Goal: Obtain resource: Download file/media

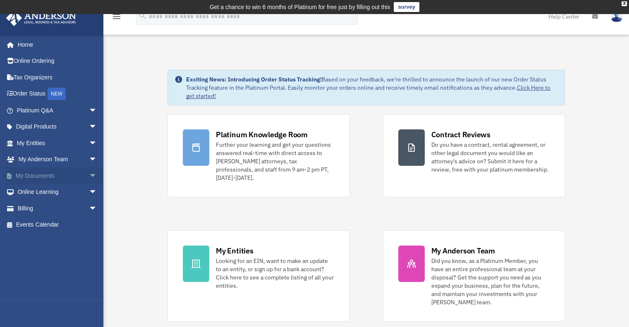
click at [30, 173] on link "My Documents arrow_drop_down" at bounding box center [58, 175] width 104 height 17
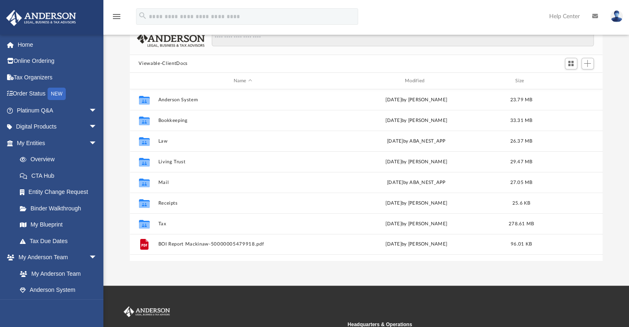
scroll to position [181, 466]
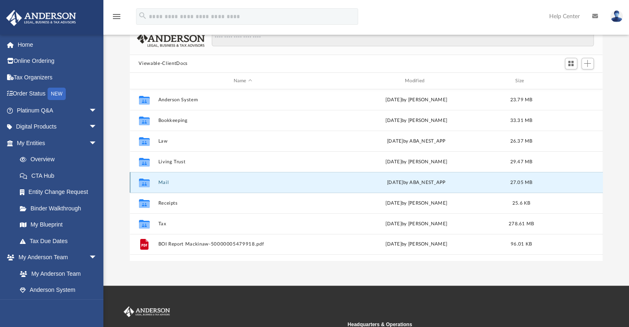
click at [166, 180] on button "Mail" at bounding box center [242, 182] width 169 height 5
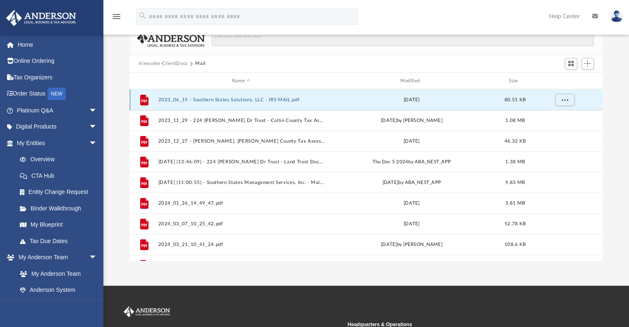
click at [214, 98] on button "2023_06_19 - Southern States Solutions, LLC - IRS MAIL.pdf" at bounding box center [241, 99] width 167 height 5
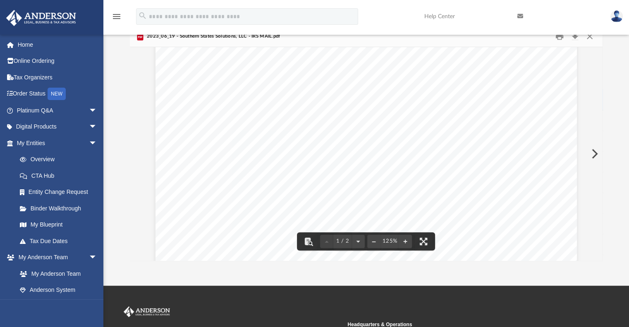
scroll to position [138, 0]
click at [594, 150] on button "Preview" at bounding box center [593, 153] width 18 height 23
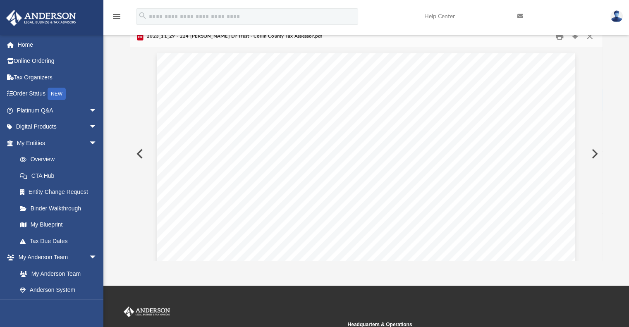
click at [595, 149] on button "Preview" at bounding box center [593, 153] width 18 height 23
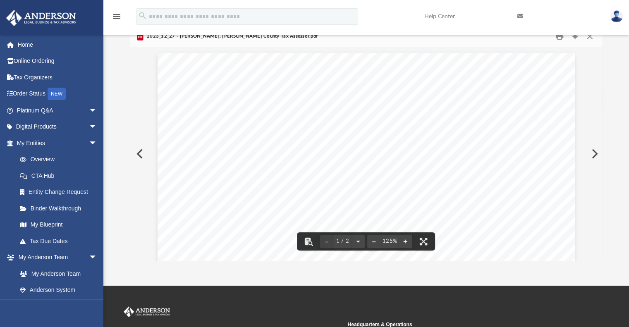
scroll to position [69, 0]
click at [594, 149] on button "Preview" at bounding box center [593, 153] width 18 height 23
click at [592, 152] on div "Page 7" at bounding box center [366, 152] width 472 height 204
click at [595, 154] on div "Page 7" at bounding box center [366, 152] width 472 height 204
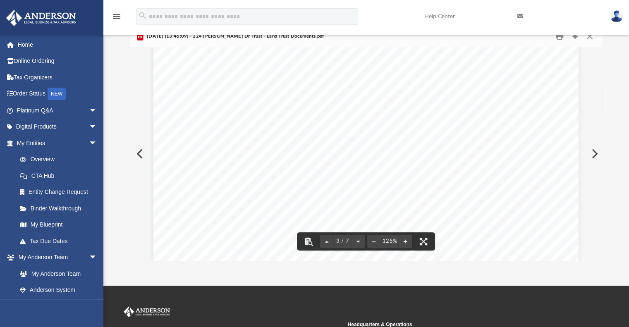
scroll to position [0, 0]
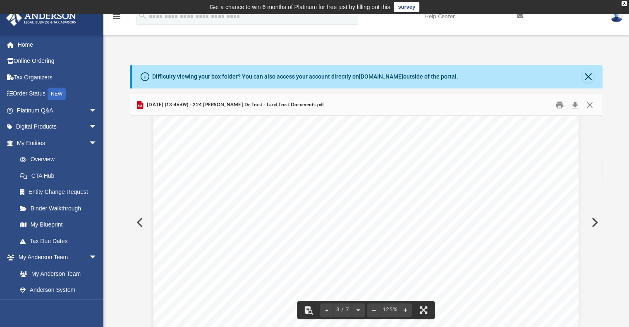
click at [594, 221] on button "Preview" at bounding box center [593, 222] width 18 height 23
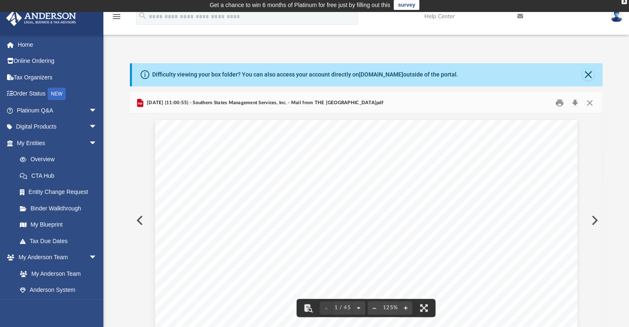
click at [597, 221] on button "Preview" at bounding box center [593, 220] width 18 height 23
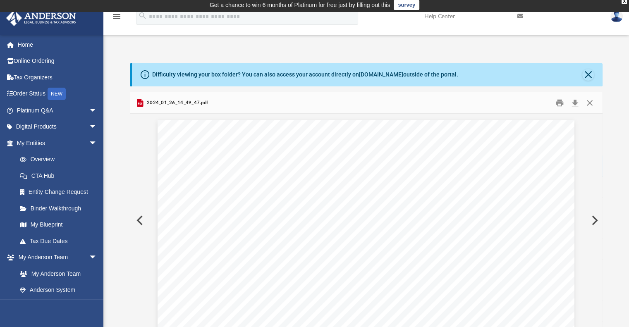
click at [595, 219] on button "Preview" at bounding box center [593, 220] width 18 height 23
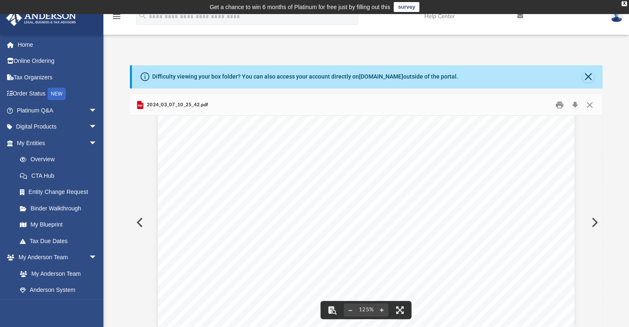
scroll to position [205, 0]
click at [593, 219] on button "Preview" at bounding box center [593, 222] width 18 height 23
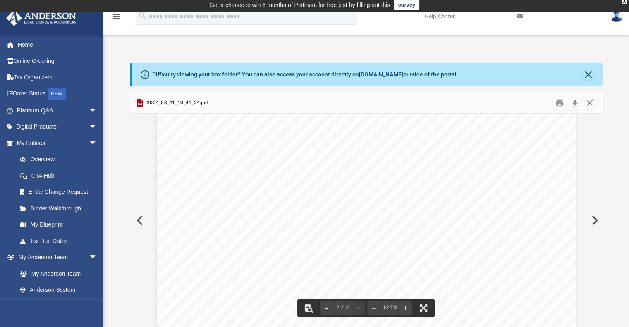
scroll to position [624, 0]
click at [593, 219] on button "Preview" at bounding box center [593, 220] width 18 height 23
click at [595, 219] on button "Preview" at bounding box center [593, 220] width 18 height 23
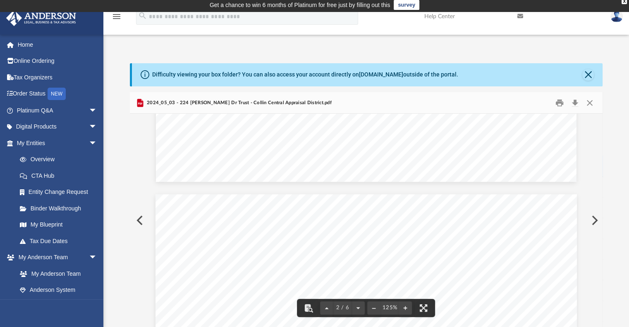
scroll to position [482, 0]
click at [593, 218] on button "Preview" at bounding box center [593, 220] width 18 height 23
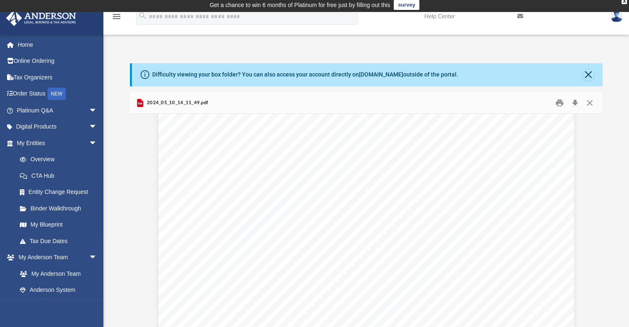
scroll to position [689, 0]
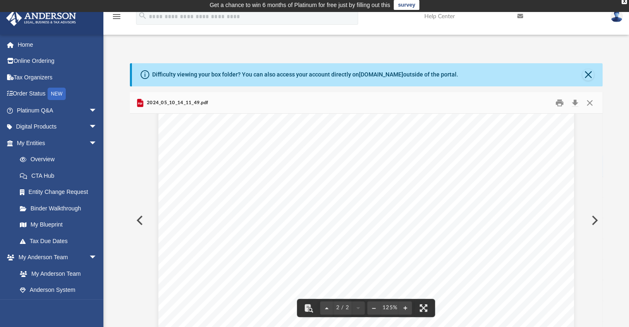
click at [595, 222] on button "Preview" at bounding box center [593, 220] width 18 height 23
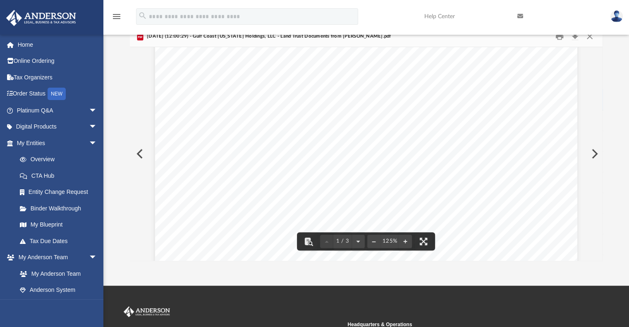
scroll to position [69, 0]
click at [594, 152] on button "Preview" at bounding box center [593, 153] width 18 height 23
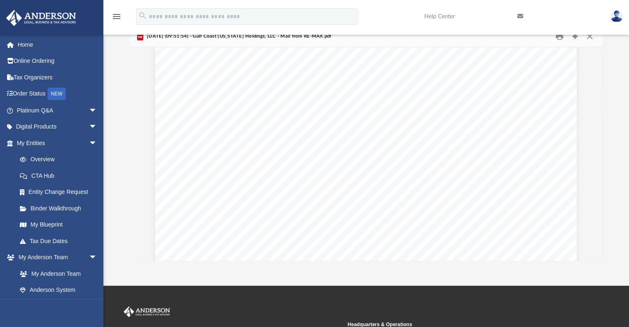
scroll to position [138, 0]
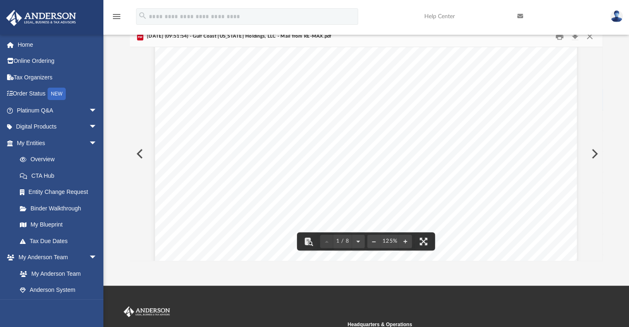
click at [596, 152] on button "Preview" at bounding box center [593, 153] width 18 height 23
click at [592, 150] on button "Preview" at bounding box center [593, 153] width 18 height 23
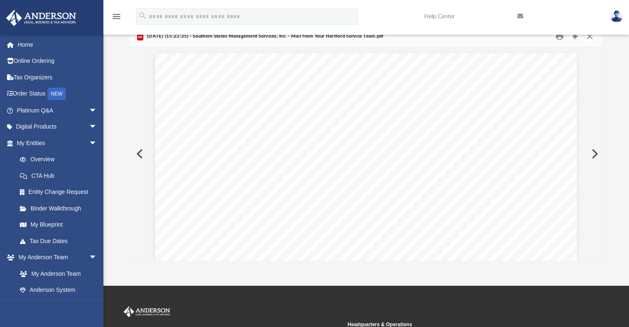
click at [592, 151] on button "Preview" at bounding box center [593, 153] width 18 height 23
click at [593, 151] on button "Preview" at bounding box center [593, 153] width 18 height 23
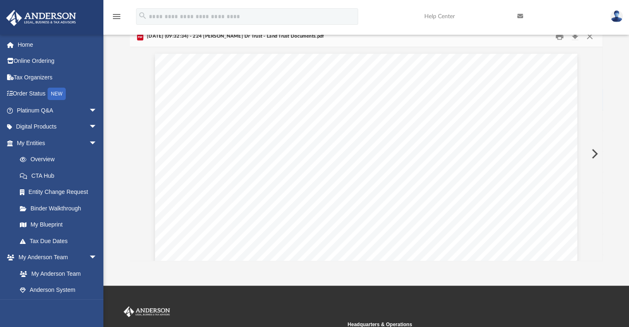
click at [593, 151] on button "Preview" at bounding box center [593, 153] width 18 height 23
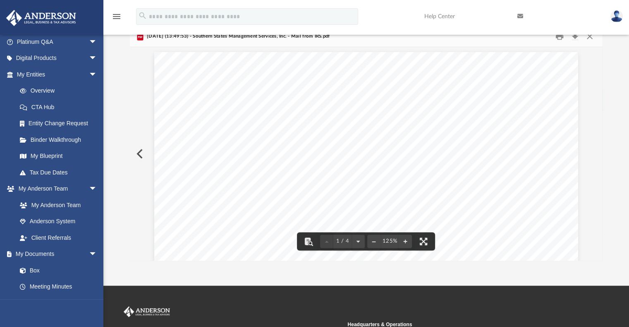
scroll to position [0, 0]
click at [138, 153] on button "Preview" at bounding box center [139, 153] width 18 height 23
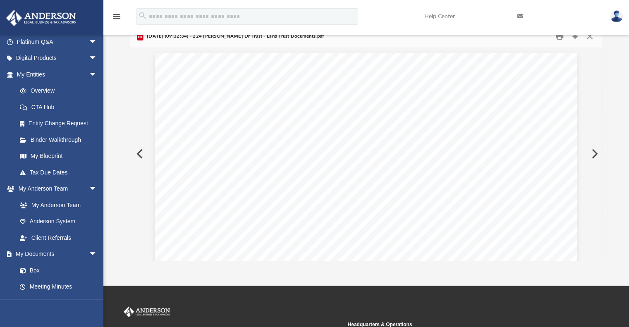
scroll to position [2773, 0]
click at [138, 155] on button "Preview" at bounding box center [139, 153] width 18 height 23
click at [138, 154] on button "Preview" at bounding box center [139, 153] width 18 height 23
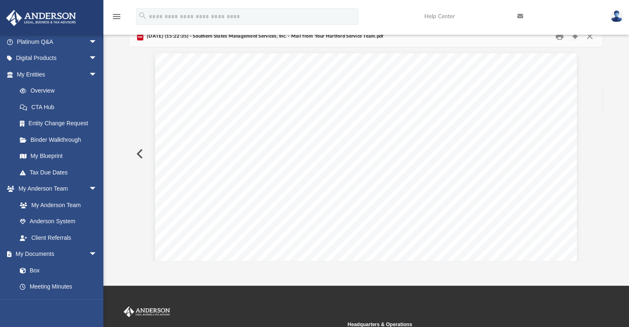
click at [138, 154] on button "Preview" at bounding box center [139, 153] width 18 height 23
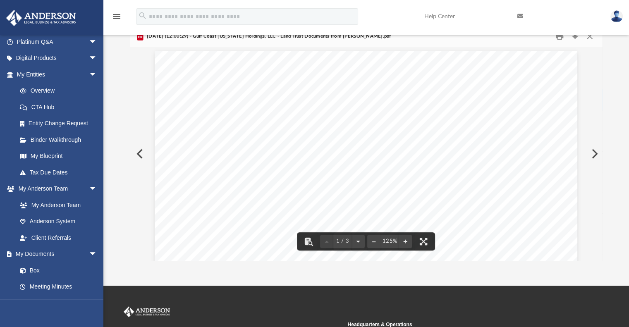
scroll to position [0, 0]
click at [619, 95] on div "Difficulty viewing your box folder? You can also access your account directly o…" at bounding box center [365, 129] width 525 height 264
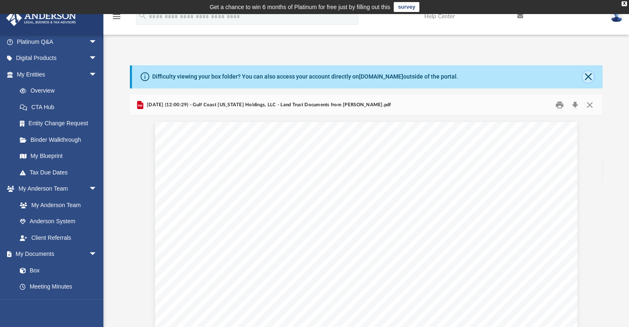
click at [590, 76] on button "Close" at bounding box center [588, 77] width 12 height 12
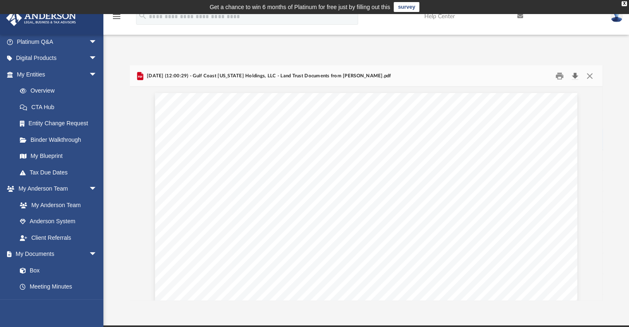
click at [575, 75] on button "Download" at bounding box center [574, 75] width 15 height 13
click at [31, 191] on link "My [PERSON_NAME] Team arrow_drop_down" at bounding box center [58, 189] width 104 height 17
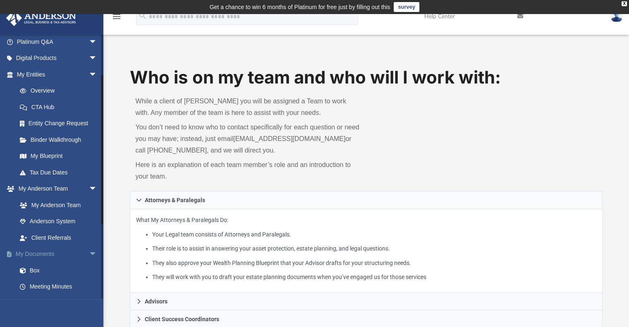
click at [40, 253] on link "My Documents arrow_drop_down" at bounding box center [58, 254] width 104 height 17
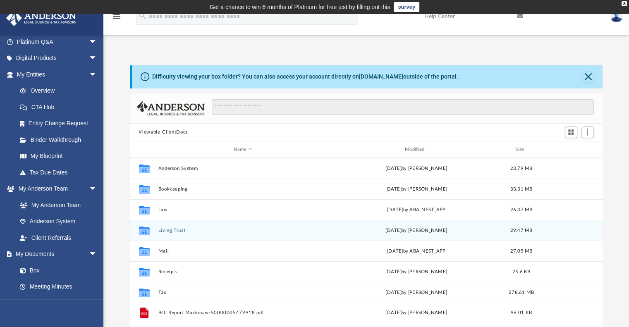
scroll to position [69, 0]
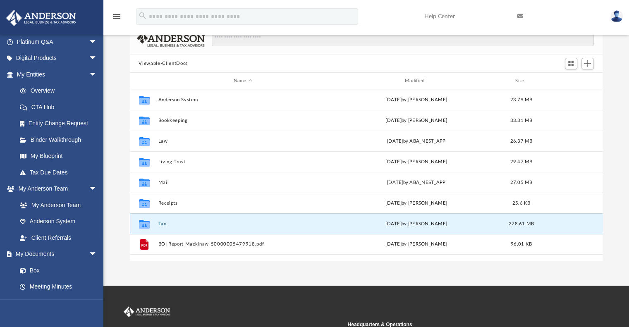
click at [165, 222] on button "Tax" at bounding box center [242, 223] width 169 height 5
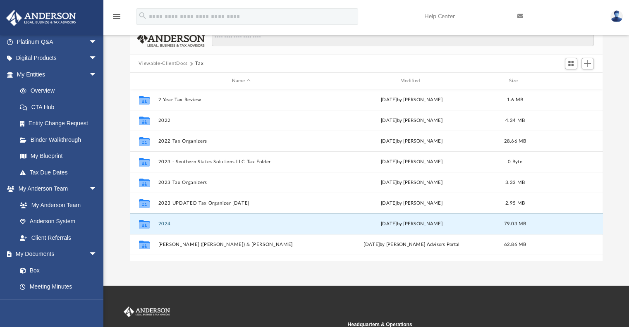
click at [163, 222] on button "2024" at bounding box center [241, 223] width 167 height 5
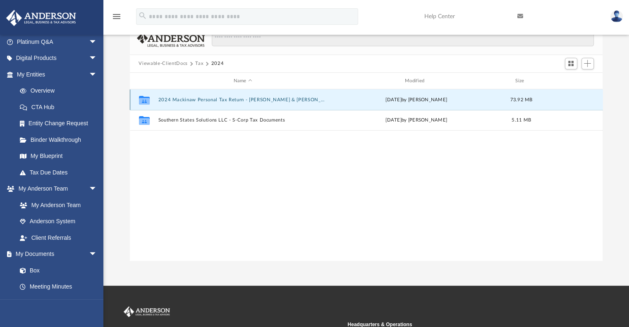
click at [209, 99] on button "2024 Mackinaw Personal Tax Return - [PERSON_NAME] & [PERSON_NAME]" at bounding box center [242, 99] width 169 height 5
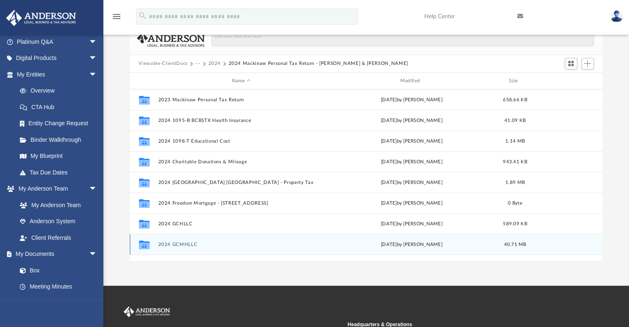
click at [173, 243] on button "2024 GCMHLLC" at bounding box center [241, 244] width 167 height 5
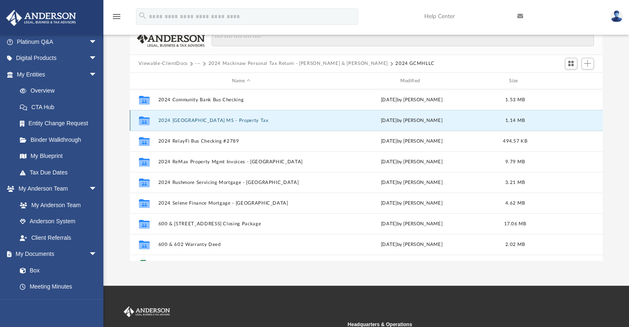
click at [186, 119] on button "2024 [GEOGRAPHIC_DATA] MS - Property Tax" at bounding box center [241, 120] width 167 height 5
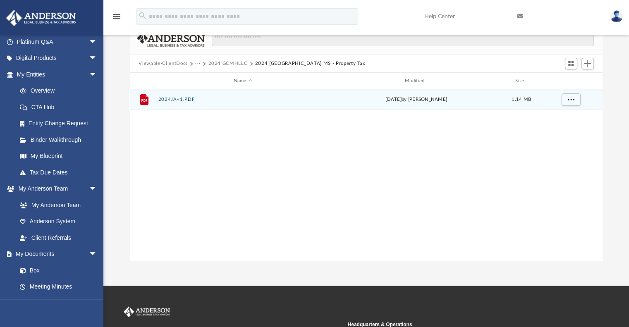
click at [171, 98] on button "2024JA~1.PDF" at bounding box center [242, 99] width 169 height 5
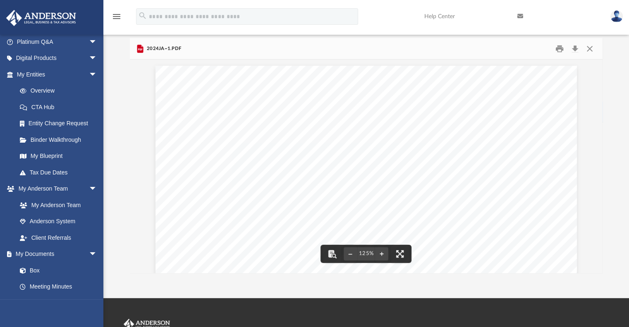
scroll to position [0, 0]
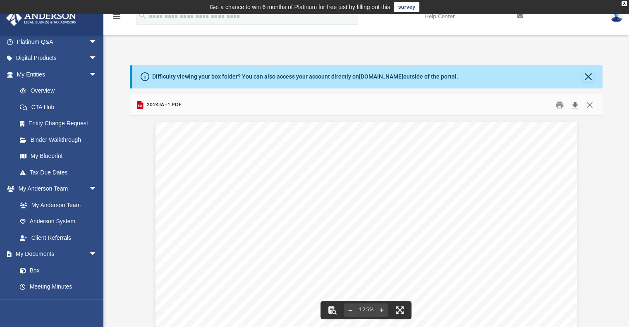
click at [575, 106] on button "Download" at bounding box center [574, 104] width 15 height 13
